Goal: Information Seeking & Learning: Learn about a topic

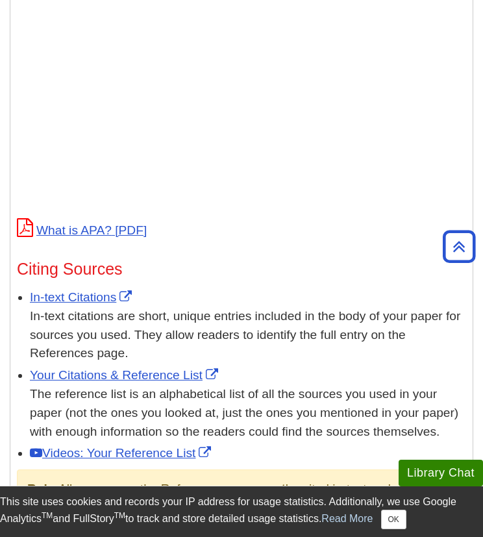
scroll to position [660, 0]
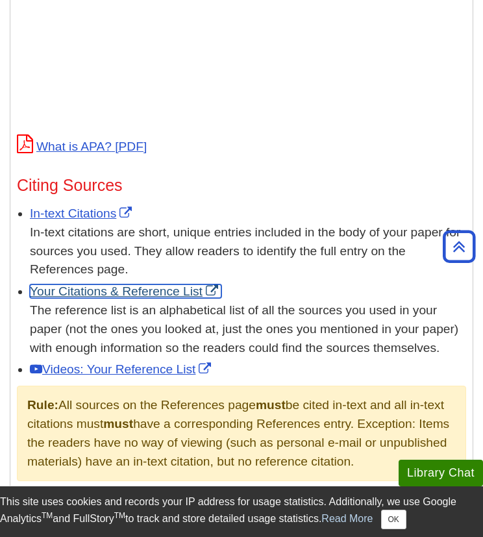
click at [135, 290] on link "Your Citations & Reference List" at bounding box center [126, 291] width 192 height 14
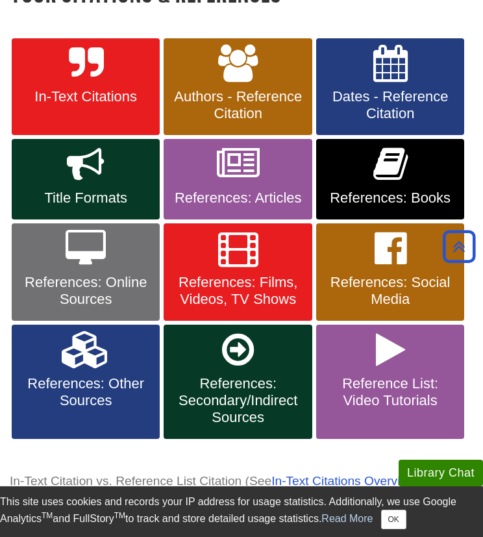
scroll to position [247, 0]
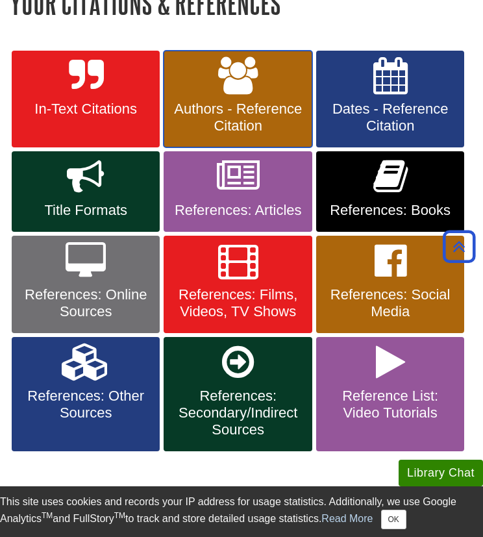
click at [287, 104] on span "Authors - Reference Citation" at bounding box center [237, 118] width 129 height 34
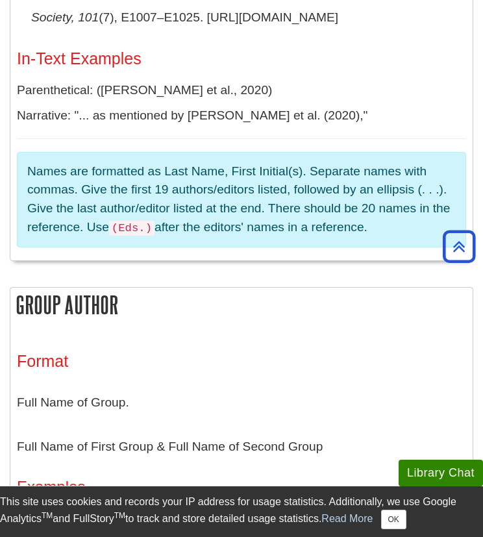
scroll to position [2619, 0]
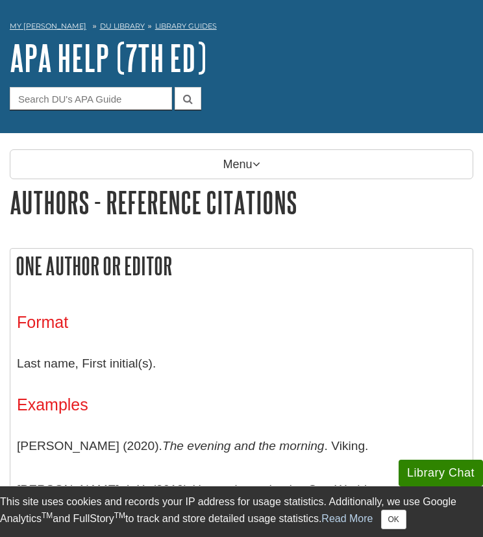
scroll to position [49, 0]
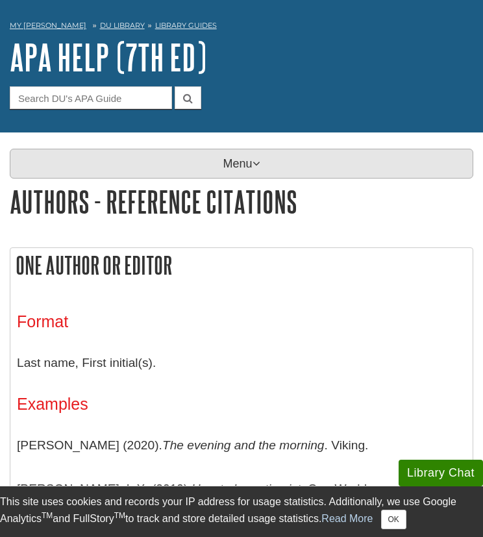
click at [245, 158] on p "Menu" at bounding box center [242, 164] width 464 height 30
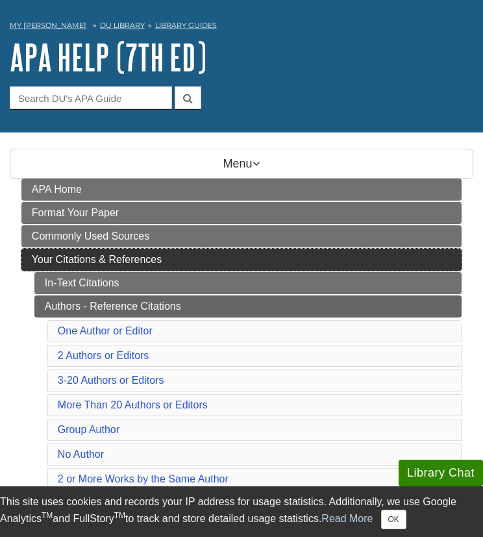
click at [131, 267] on link "Your Citations & References" at bounding box center [241, 260] width 440 height 22
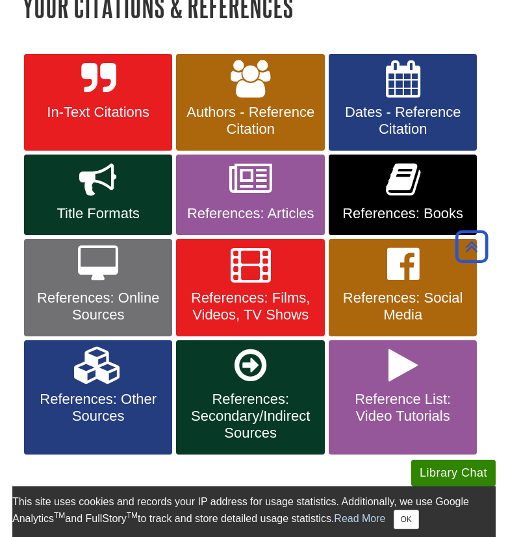
scroll to position [246, 0]
